Goal: Find specific page/section: Find specific page/section

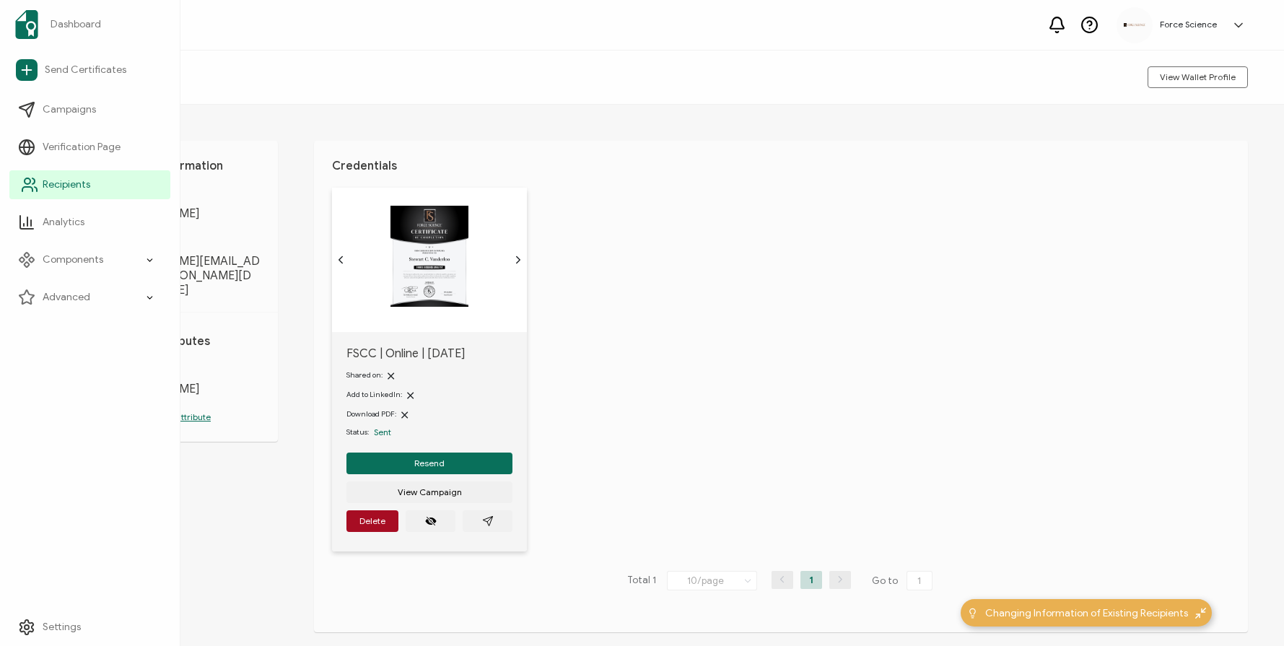
click at [37, 189] on icon at bounding box center [36, 189] width 2 height 4
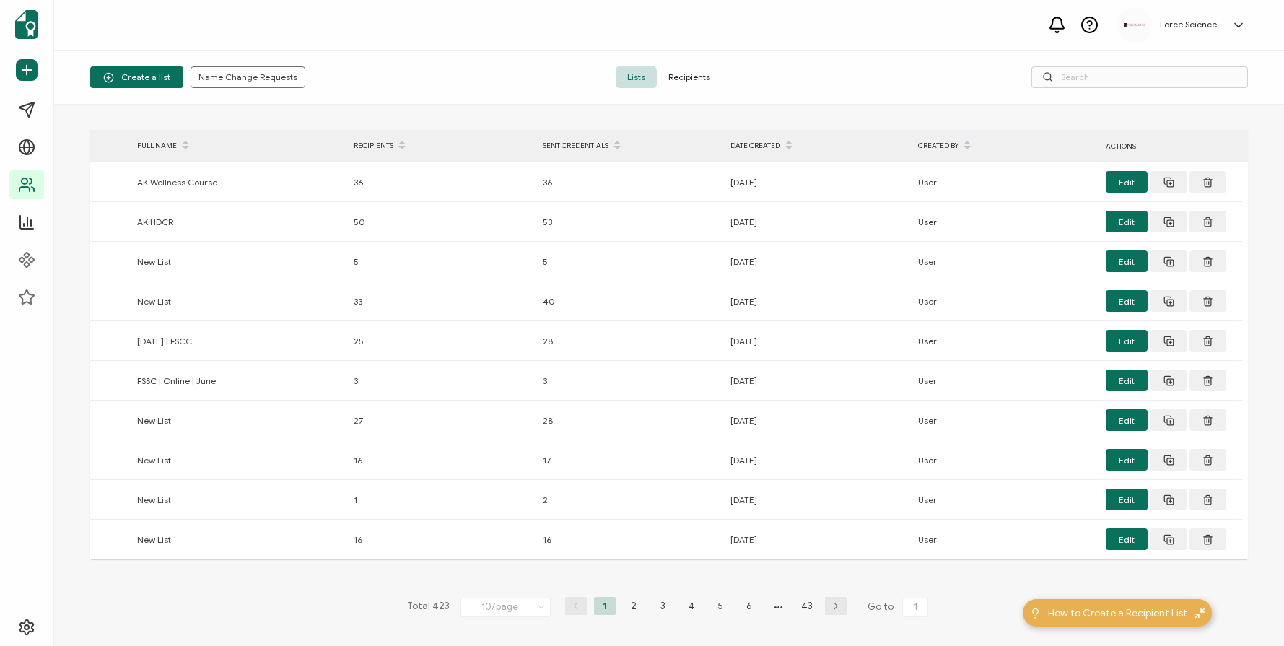
click at [683, 75] on span "Recipients" at bounding box center [689, 77] width 65 height 22
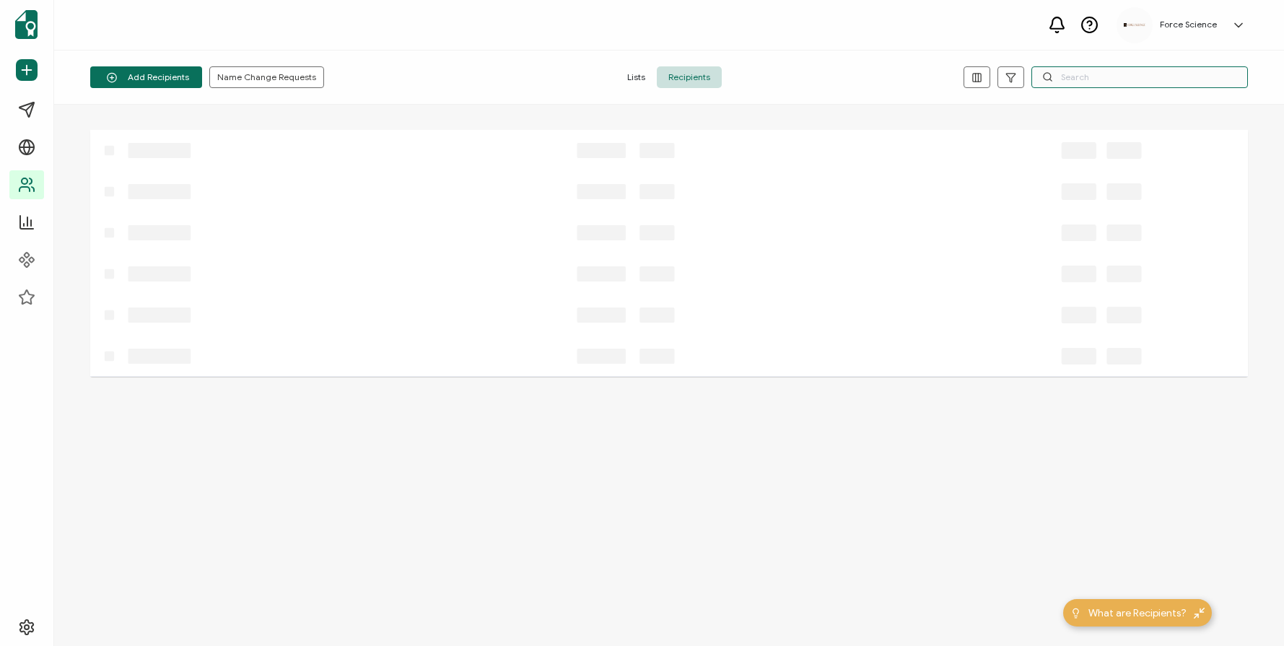
click at [1054, 78] on input "text" at bounding box center [1140, 77] width 217 height 22
paste input "[EMAIL_ADDRESS][DOMAIN_NAME]"
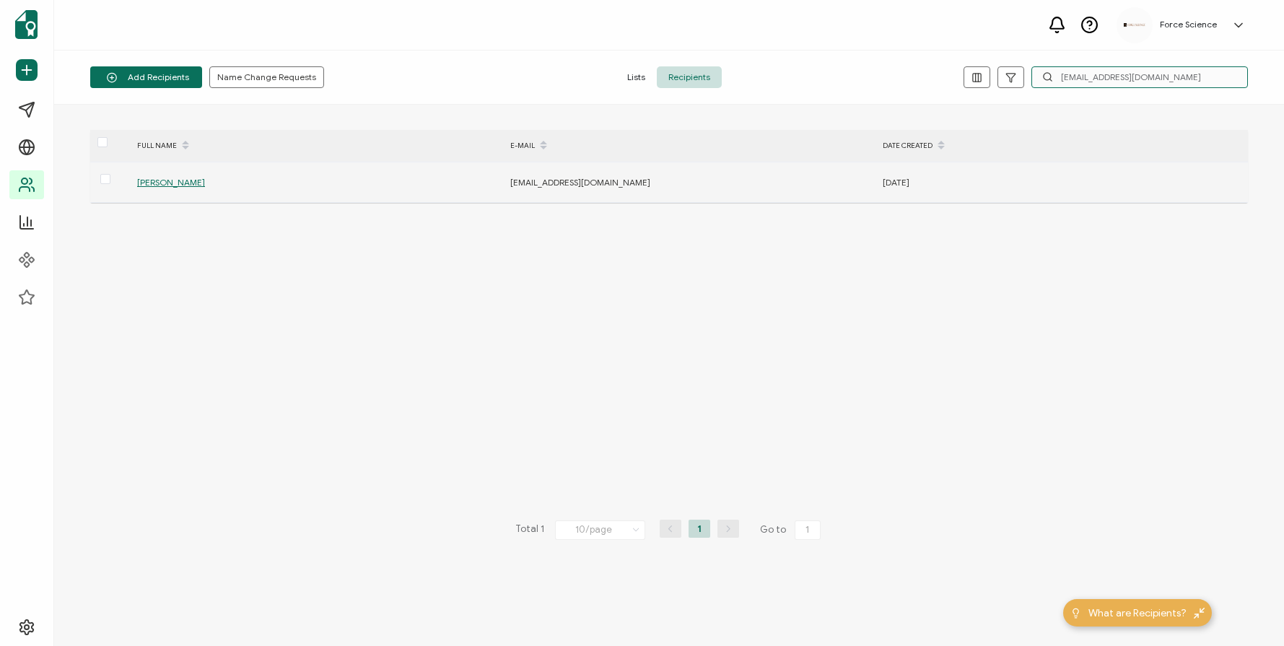
type input "[EMAIL_ADDRESS][DOMAIN_NAME]"
click at [185, 183] on span "[PERSON_NAME]" at bounding box center [171, 182] width 68 height 11
